Goal: Task Accomplishment & Management: Use online tool/utility

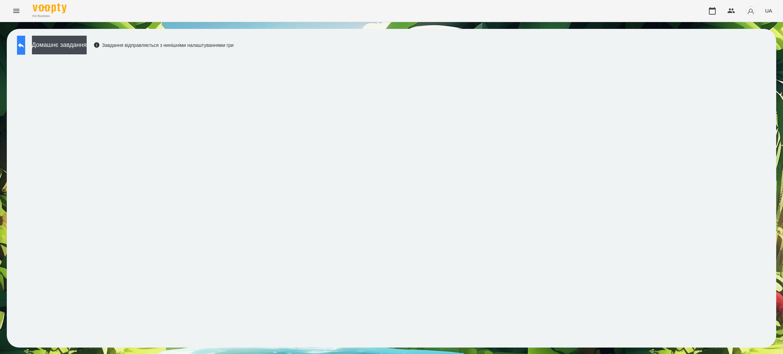
click at [25, 48] on icon at bounding box center [21, 45] width 8 height 8
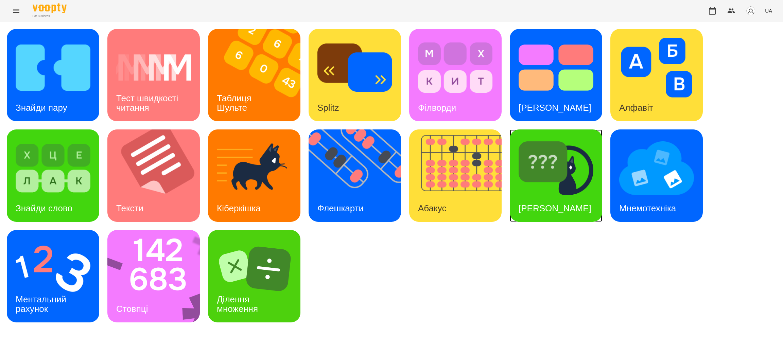
click at [556, 195] on div "[PERSON_NAME]" at bounding box center [555, 208] width 90 height 27
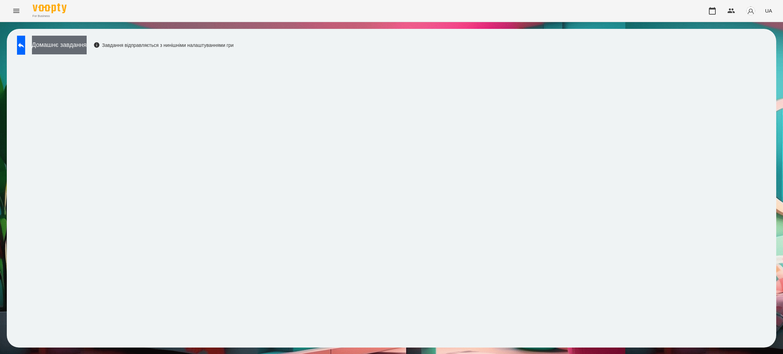
click at [87, 45] on button "Домашнє завдання" at bounding box center [59, 45] width 55 height 19
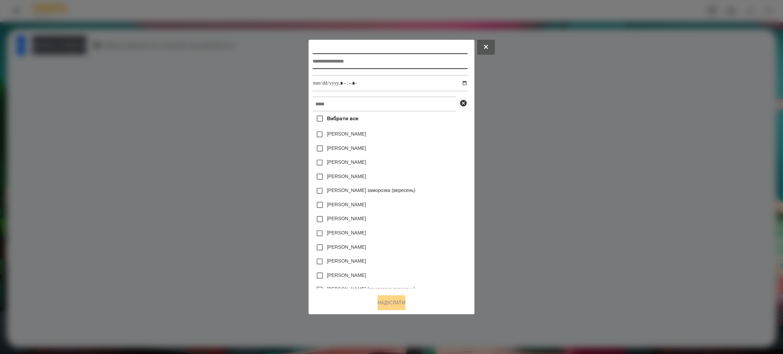
click at [346, 60] on input "text" at bounding box center [390, 61] width 155 height 16
type input "**********"
click at [350, 82] on input "datetime-local" at bounding box center [390, 83] width 155 height 16
click at [467, 81] on input "datetime-local" at bounding box center [390, 83] width 155 height 16
type input "**********"
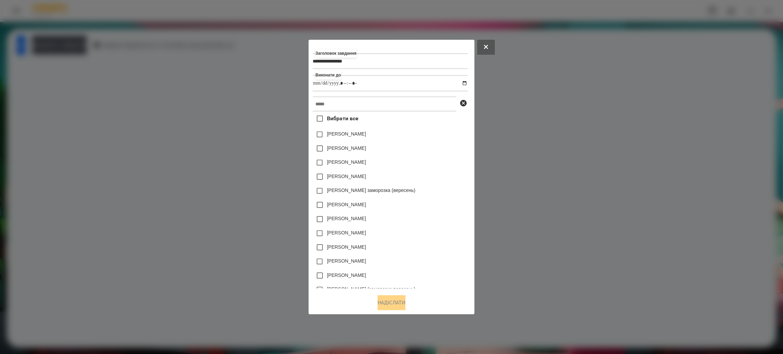
click at [437, 124] on div "Вибрати все [PERSON_NAME] [PERSON_NAME] [PERSON_NAME] [PERSON_NAME] [PERSON_NAM…" at bounding box center [390, 199] width 155 height 177
click at [342, 104] on input "text" at bounding box center [384, 104] width 143 height 15
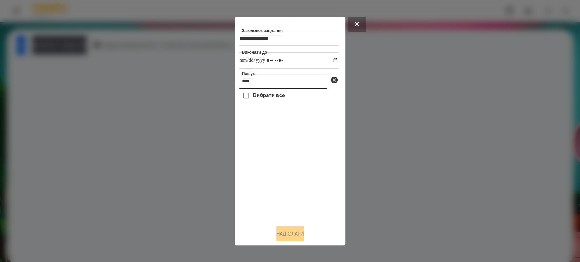
click at [258, 82] on input "****" at bounding box center [283, 81] width 88 height 15
type input "**********"
click at [334, 81] on icon at bounding box center [334, 80] width 8 height 8
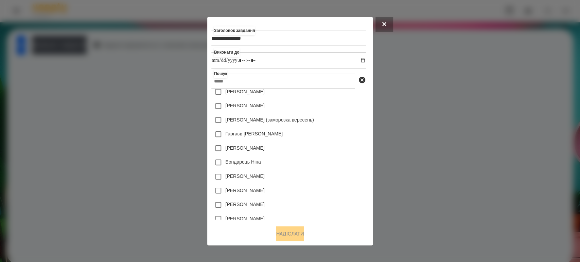
scroll to position [151, 0]
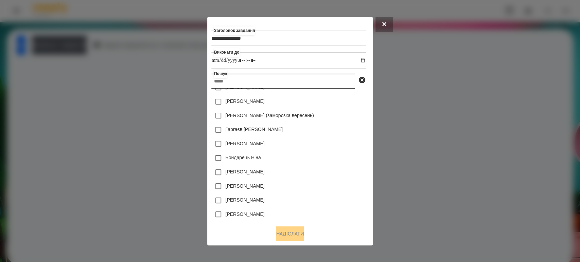
click at [230, 80] on input "text" at bounding box center [282, 81] width 143 height 15
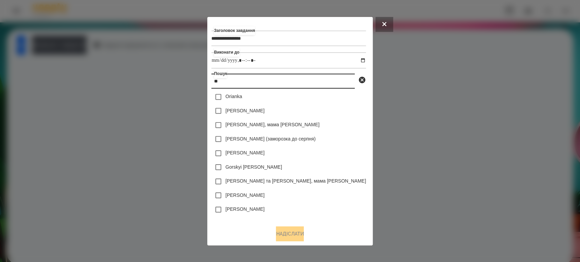
scroll to position [0, 0]
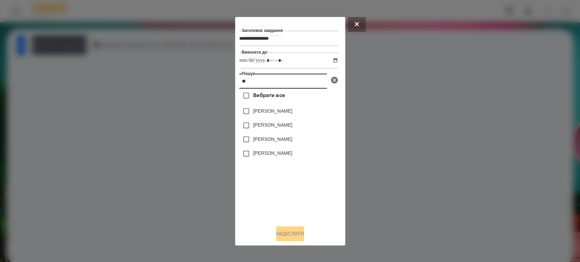
type input "**"
click at [334, 81] on icon at bounding box center [334, 80] width 8 height 8
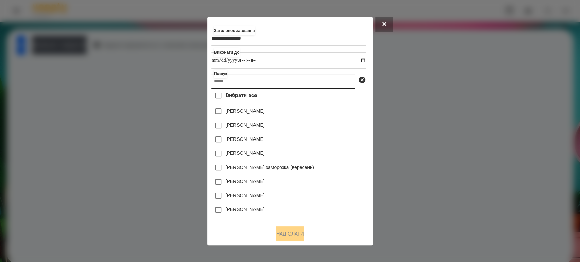
click at [231, 79] on input "text" at bounding box center [282, 81] width 143 height 15
click at [392, 24] on button at bounding box center [385, 24] width 18 height 15
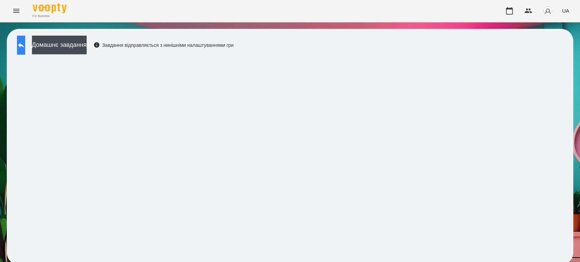
click at [24, 45] on icon at bounding box center [21, 45] width 6 height 5
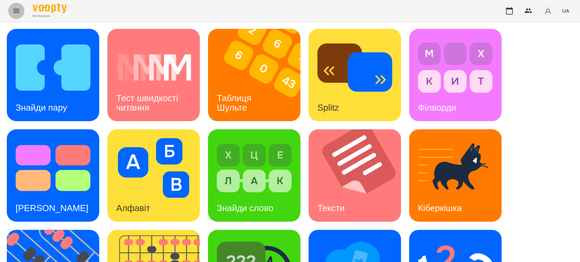
click at [17, 10] on icon "Menu" at bounding box center [16, 11] width 8 height 8
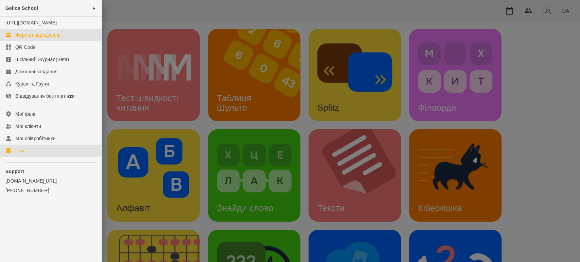
click at [39, 38] on div "Журнал відвідувань" at bounding box center [37, 35] width 45 height 7
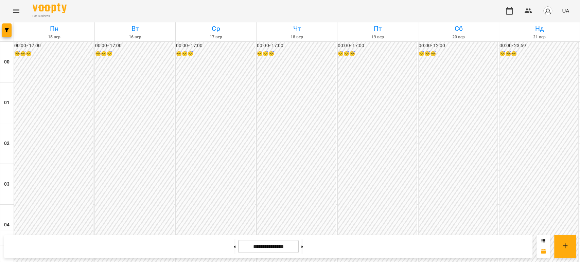
scroll to position [680, 0]
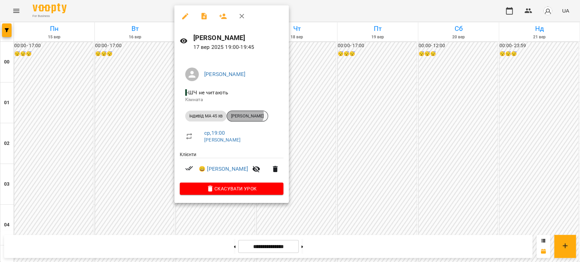
click at [243, 114] on span "[PERSON_NAME]" at bounding box center [247, 116] width 41 height 6
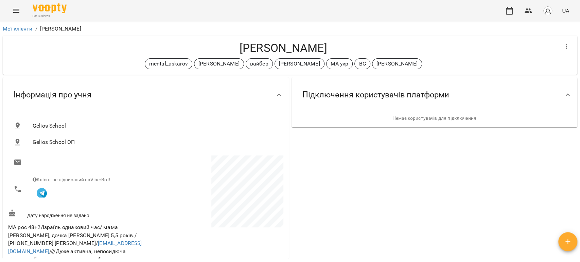
click at [15, 11] on icon "Menu" at bounding box center [16, 11] width 8 height 8
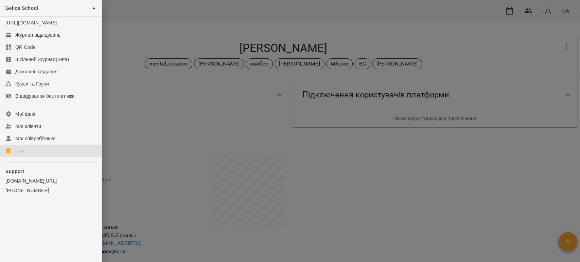
click at [27, 154] on link "Ігри" at bounding box center [51, 151] width 102 height 12
